Goal: Transaction & Acquisition: Purchase product/service

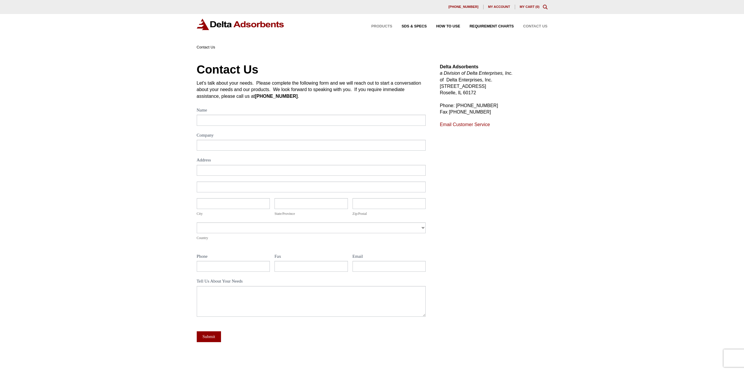
click at [388, 25] on span "Products" at bounding box center [381, 27] width 21 height 4
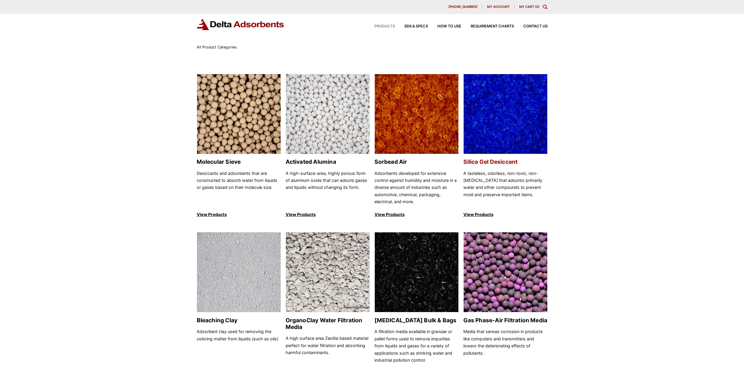
click at [492, 128] on img at bounding box center [505, 114] width 84 height 80
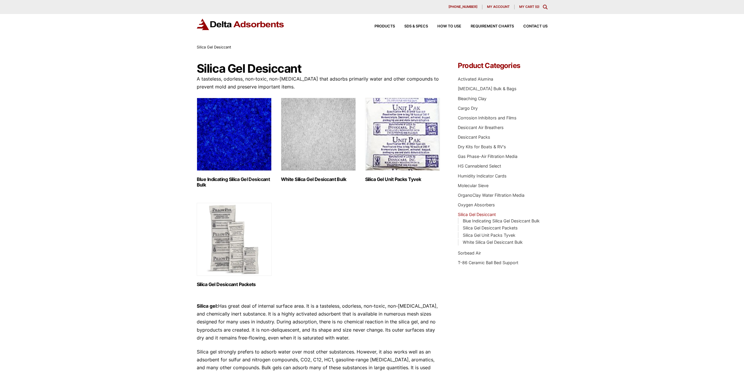
click at [309, 153] on img "Visit product category White Silica Gel Desiccant Bulk" at bounding box center [318, 134] width 75 height 73
